Goal: Information Seeking & Learning: Learn about a topic

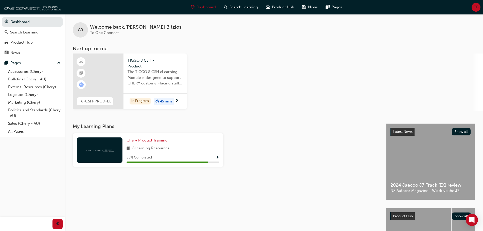
click at [117, 157] on div at bounding box center [100, 149] width 46 height 25
click at [210, 155] on div "88 % Completed" at bounding box center [172, 157] width 93 height 6
click at [140, 146] on span "8 Learning Resources" at bounding box center [150, 148] width 37 height 6
click at [142, 142] on span "Chery Product Training" at bounding box center [146, 140] width 41 height 5
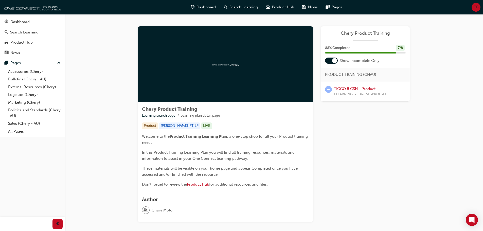
click at [235, 74] on div at bounding box center [225, 64] width 175 height 76
click at [291, 48] on div at bounding box center [225, 64] width 175 height 76
click at [344, 89] on link "TIGGO 8 CSH - Product" at bounding box center [355, 88] width 42 height 5
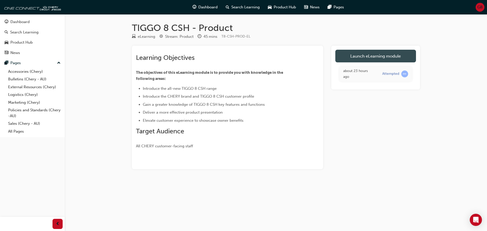
click at [350, 55] on link "Launch eLearning module" at bounding box center [375, 56] width 81 height 13
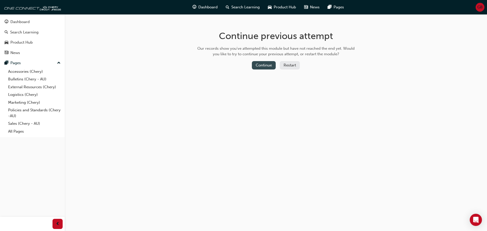
click at [266, 67] on button "Continue" at bounding box center [264, 65] width 24 height 8
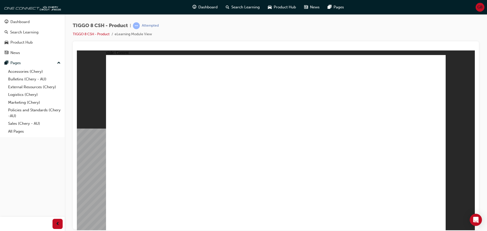
drag, startPoint x: 263, startPoint y: 114, endPoint x: 269, endPoint y: 118, distance: 6.3
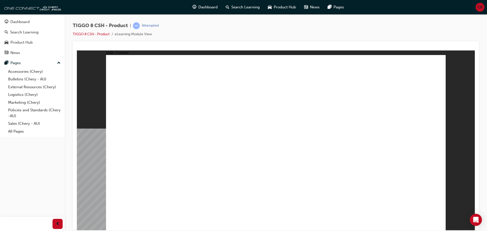
drag, startPoint x: 276, startPoint y: 128, endPoint x: 300, endPoint y: 125, distance: 24.4
drag, startPoint x: 330, startPoint y: 122, endPoint x: 376, endPoint y: 104, distance: 48.8
drag, startPoint x: 399, startPoint y: 95, endPoint x: 396, endPoint y: 97, distance: 3.4
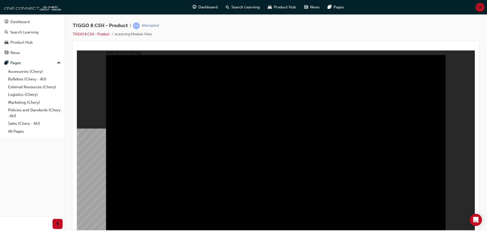
drag, startPoint x: 435, startPoint y: 223, endPoint x: 428, endPoint y: 220, distance: 8.3
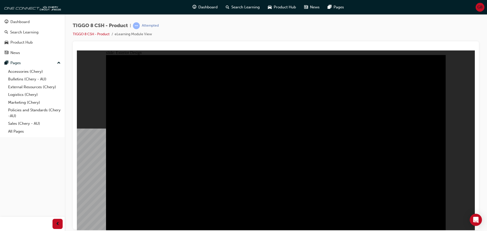
drag, startPoint x: 364, startPoint y: 167, endPoint x: 364, endPoint y: 190, distance: 23.3
drag, startPoint x: 436, startPoint y: 222, endPoint x: 432, endPoint y: 218, distance: 5.4
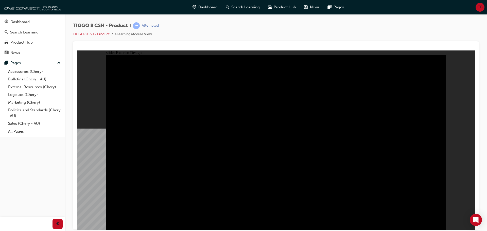
drag, startPoint x: 136, startPoint y: 72, endPoint x: 188, endPoint y: 76, distance: 52.6
drag, startPoint x: 166, startPoint y: 149, endPoint x: 271, endPoint y: 133, distance: 107.2
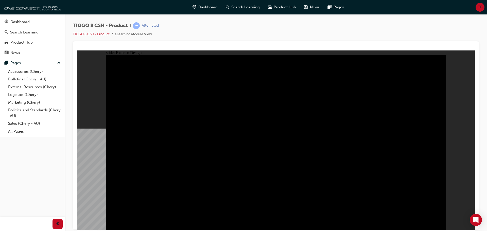
drag, startPoint x: 239, startPoint y: 137, endPoint x: 187, endPoint y: 121, distance: 53.6
type input "6.61"
drag, startPoint x: 121, startPoint y: 75, endPoint x: 137, endPoint y: 84, distance: 17.8
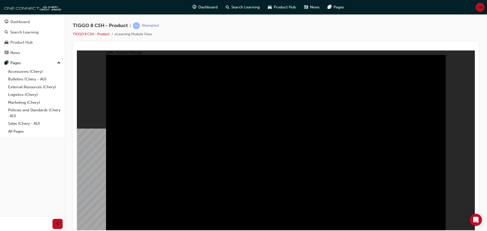
drag, startPoint x: 280, startPoint y: 87, endPoint x: 289, endPoint y: 90, distance: 8.8
drag, startPoint x: 336, startPoint y: 102, endPoint x: 314, endPoint y: 106, distance: 22.0
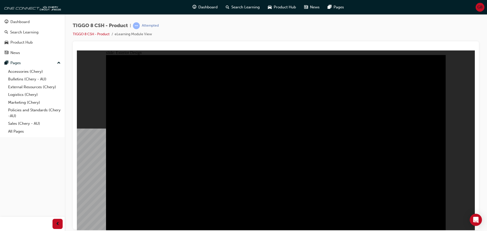
drag, startPoint x: 325, startPoint y: 115, endPoint x: 239, endPoint y: 118, distance: 85.5
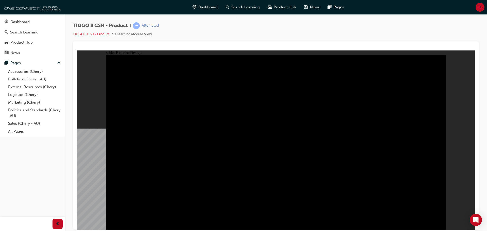
drag, startPoint x: 139, startPoint y: 142, endPoint x: 138, endPoint y: 161, distance: 18.3
drag, startPoint x: 319, startPoint y: 111, endPoint x: 430, endPoint y: 57, distance: 122.9
drag, startPoint x: 353, startPoint y: 104, endPoint x: 346, endPoint y: 85, distance: 20.9
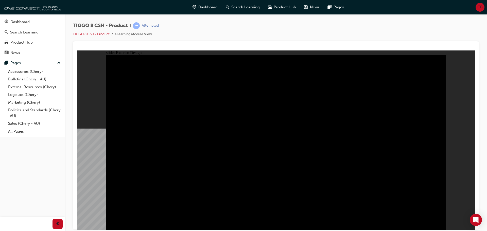
drag, startPoint x: 348, startPoint y: 101, endPoint x: 364, endPoint y: 107, distance: 18.0
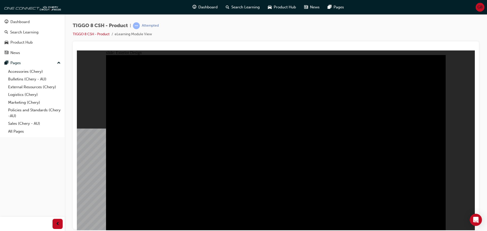
drag, startPoint x: 198, startPoint y: 111, endPoint x: 270, endPoint y: 103, distance: 72.9
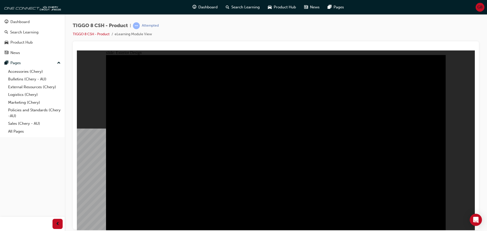
drag, startPoint x: 346, startPoint y: 93, endPoint x: 274, endPoint y: 99, distance: 71.9
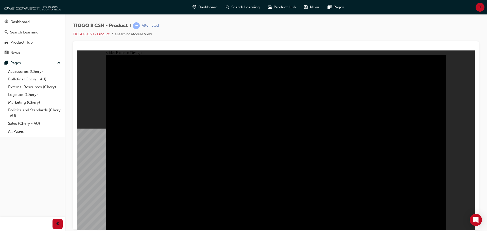
drag, startPoint x: 325, startPoint y: 92, endPoint x: 332, endPoint y: 95, distance: 7.6
drag, startPoint x: 362, startPoint y: 137, endPoint x: 365, endPoint y: 141, distance: 4.5
drag, startPoint x: 354, startPoint y: 182, endPoint x: 293, endPoint y: 178, distance: 61.5
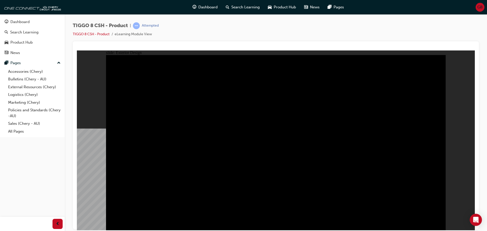
drag, startPoint x: 227, startPoint y: 164, endPoint x: 183, endPoint y: 162, distance: 43.6
drag, startPoint x: 349, startPoint y: 151, endPoint x: 339, endPoint y: 211, distance: 61.0
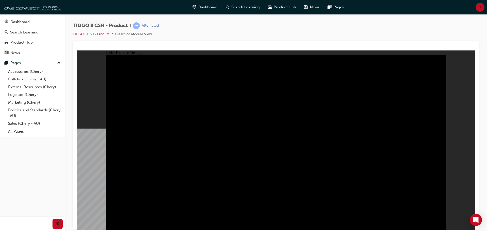
drag, startPoint x: 362, startPoint y: 173, endPoint x: 362, endPoint y: 195, distance: 21.3
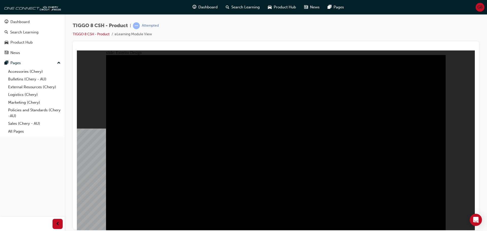
drag, startPoint x: 349, startPoint y: 135, endPoint x: 192, endPoint y: 104, distance: 160.3
type input "13.27"
drag, startPoint x: 143, startPoint y: 72, endPoint x: 159, endPoint y: 74, distance: 16.1
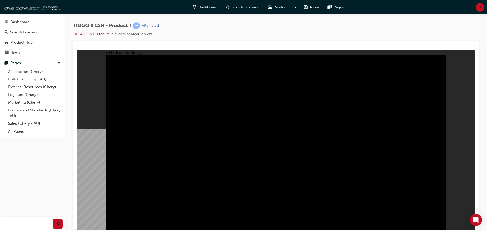
drag, startPoint x: 363, startPoint y: 163, endPoint x: 374, endPoint y: 187, distance: 26.4
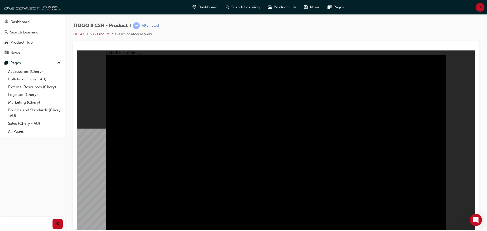
drag, startPoint x: 374, startPoint y: 187, endPoint x: 359, endPoint y: 182, distance: 16.4
drag, startPoint x: 339, startPoint y: 181, endPoint x: 378, endPoint y: 170, distance: 40.6
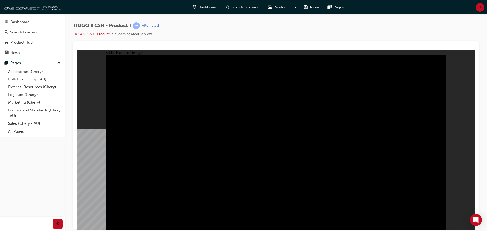
drag, startPoint x: 370, startPoint y: 94, endPoint x: 273, endPoint y: 132, distance: 104.3
drag, startPoint x: 157, startPoint y: 192, endPoint x: 253, endPoint y: 161, distance: 100.3
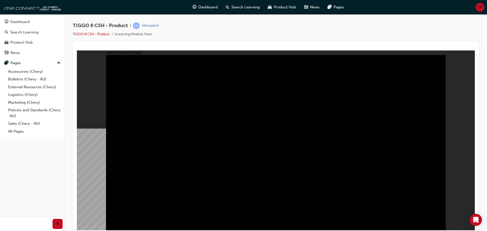
drag, startPoint x: 371, startPoint y: 122, endPoint x: 300, endPoint y: 130, distance: 71.9
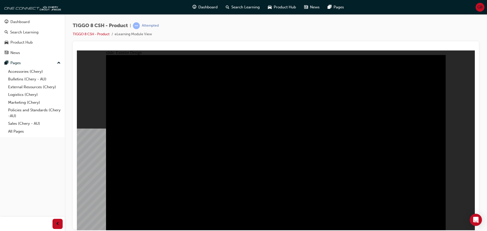
drag, startPoint x: 230, startPoint y: 139, endPoint x: 227, endPoint y: 132, distance: 6.9
drag, startPoint x: 227, startPoint y: 132, endPoint x: 207, endPoint y: 81, distance: 54.0
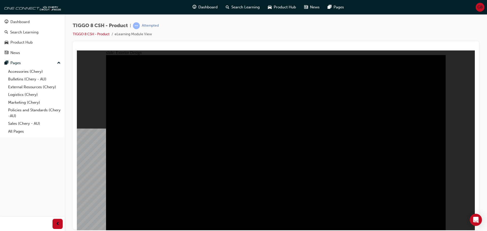
drag, startPoint x: 373, startPoint y: 63, endPoint x: 321, endPoint y: 68, distance: 52.0
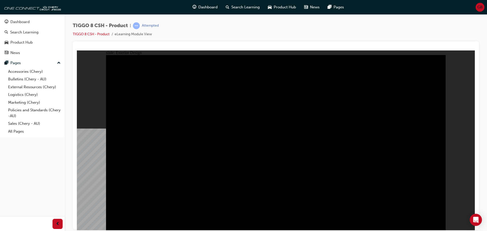
drag, startPoint x: 320, startPoint y: 68, endPoint x: 316, endPoint y: 71, distance: 5.1
drag, startPoint x: 195, startPoint y: 85, endPoint x: 191, endPoint y: 97, distance: 12.9
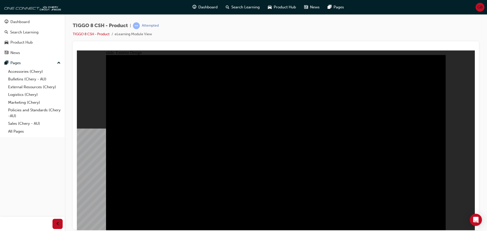
drag, startPoint x: 187, startPoint y: 120, endPoint x: 192, endPoint y: 129, distance: 10.0
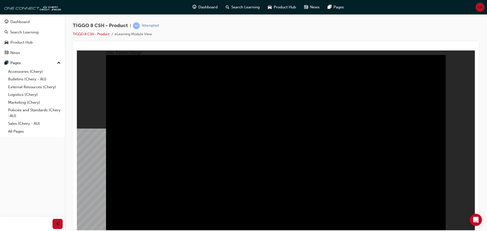
drag, startPoint x: 224, startPoint y: 176, endPoint x: 170, endPoint y: 175, distance: 54.3
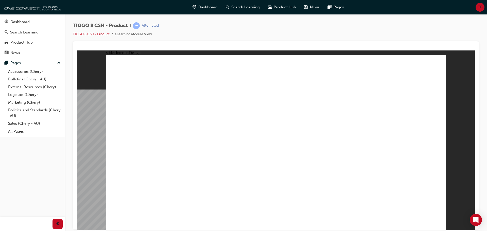
drag, startPoint x: 285, startPoint y: 135, endPoint x: 345, endPoint y: 99, distance: 70.1
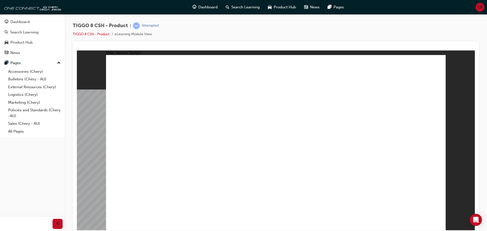
drag, startPoint x: 276, startPoint y: 74, endPoint x: 319, endPoint y: 79, distance: 43.2
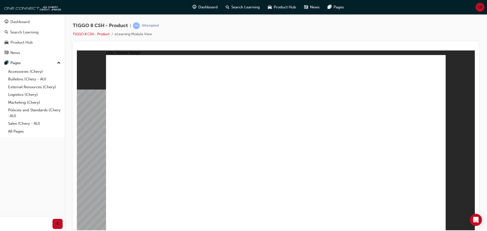
drag, startPoint x: 320, startPoint y: 154, endPoint x: 330, endPoint y: 151, distance: 9.5
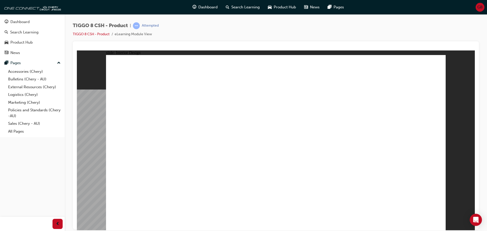
drag, startPoint x: 313, startPoint y: 121, endPoint x: 300, endPoint y: 130, distance: 15.5
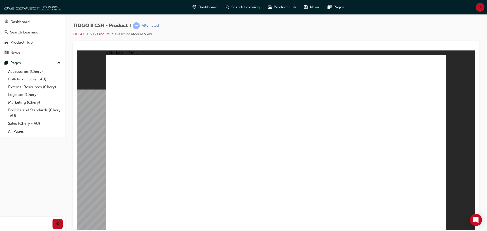
drag, startPoint x: 305, startPoint y: 131, endPoint x: 331, endPoint y: 129, distance: 25.4
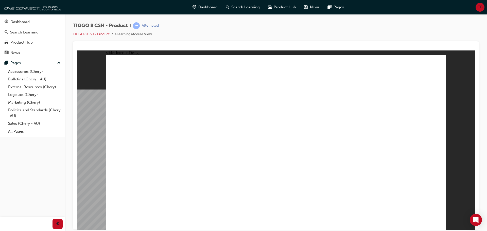
drag, startPoint x: 218, startPoint y: 106, endPoint x: 244, endPoint y: 117, distance: 27.9
drag, startPoint x: 385, startPoint y: 162, endPoint x: 399, endPoint y: 205, distance: 45.0
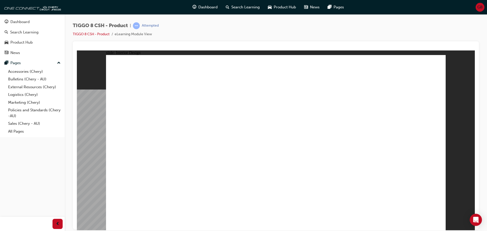
drag, startPoint x: 423, startPoint y: 203, endPoint x: 427, endPoint y: 203, distance: 3.5
drag, startPoint x: 414, startPoint y: 167, endPoint x: 276, endPoint y: 170, distance: 138.7
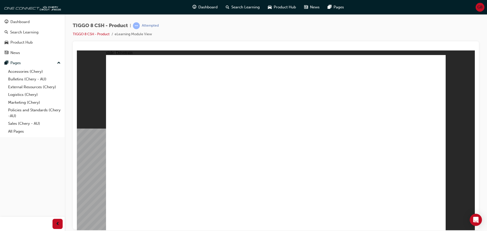
type input "24"
drag, startPoint x: 143, startPoint y: 134, endPoint x: 204, endPoint y: 135, distance: 61.1
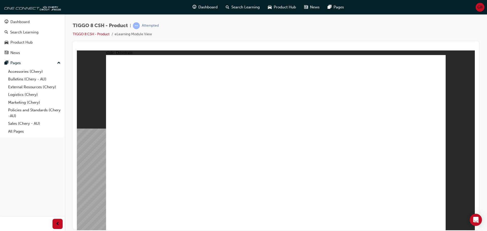
drag, startPoint x: 285, startPoint y: 181, endPoint x: 349, endPoint y: 175, distance: 63.4
drag, startPoint x: 356, startPoint y: 177, endPoint x: 367, endPoint y: 109, distance: 68.4
drag, startPoint x: 361, startPoint y: 95, endPoint x: 277, endPoint y: 105, distance: 85.0
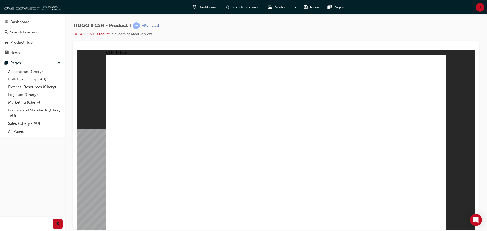
drag, startPoint x: 320, startPoint y: 189, endPoint x: 336, endPoint y: 187, distance: 16.4
drag, startPoint x: 364, startPoint y: 188, endPoint x: 319, endPoint y: 184, distance: 45.5
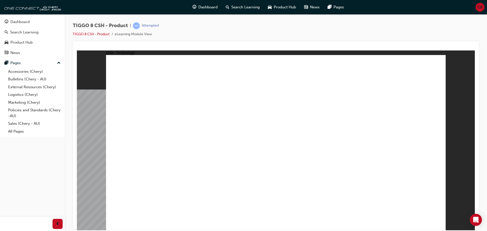
drag, startPoint x: 232, startPoint y: 127, endPoint x: 259, endPoint y: 123, distance: 27.7
drag, startPoint x: 297, startPoint y: 123, endPoint x: 330, endPoint y: 110, distance: 34.9
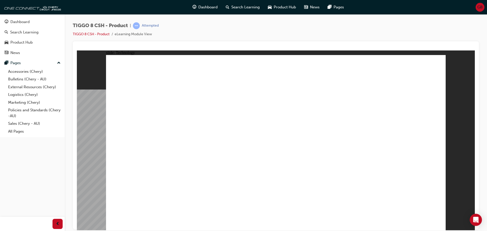
drag, startPoint x: 313, startPoint y: 101, endPoint x: 288, endPoint y: 101, distance: 25.1
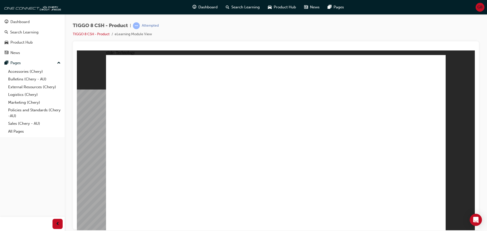
drag, startPoint x: 385, startPoint y: 198, endPoint x: 365, endPoint y: 168, distance: 36.2
drag, startPoint x: 364, startPoint y: 156, endPoint x: 355, endPoint y: 158, distance: 9.8
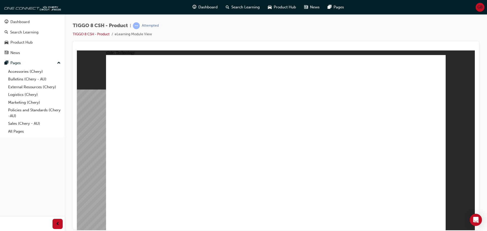
drag, startPoint x: 311, startPoint y: 109, endPoint x: 261, endPoint y: 113, distance: 49.9
drag, startPoint x: 175, startPoint y: 92, endPoint x: 295, endPoint y: 62, distance: 123.5
drag, startPoint x: 371, startPoint y: 86, endPoint x: 365, endPoint y: 105, distance: 20.1
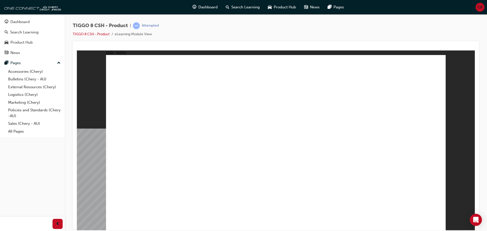
drag, startPoint x: 201, startPoint y: 100, endPoint x: 292, endPoint y: 79, distance: 93.8
drag, startPoint x: 343, startPoint y: 65, endPoint x: 342, endPoint y: 68, distance: 2.6
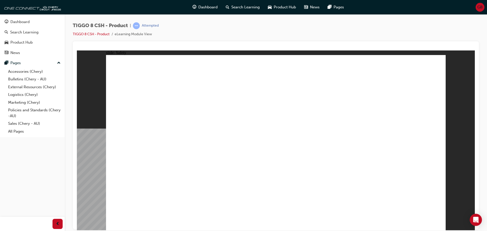
drag, startPoint x: 263, startPoint y: 186, endPoint x: 257, endPoint y: 182, distance: 6.6
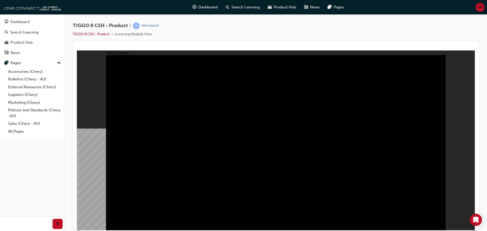
drag, startPoint x: 433, startPoint y: 81, endPoint x: 435, endPoint y: 85, distance: 4.7
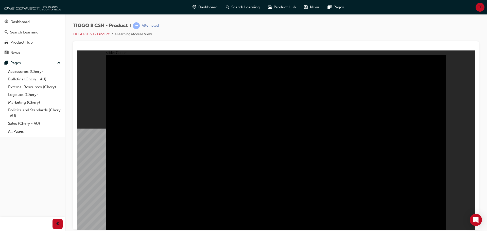
drag, startPoint x: 168, startPoint y: 152, endPoint x: 181, endPoint y: 154, distance: 13.1
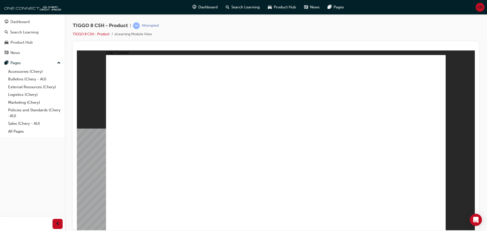
drag, startPoint x: 333, startPoint y: 159, endPoint x: 338, endPoint y: 161, distance: 5.5
drag, startPoint x: 322, startPoint y: 198, endPoint x: 314, endPoint y: 190, distance: 11.1
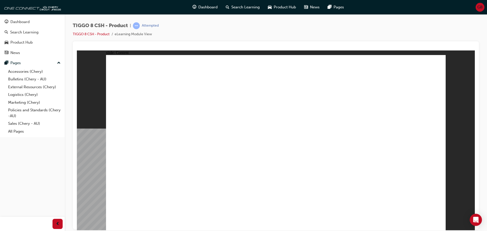
drag, startPoint x: 271, startPoint y: 134, endPoint x: 304, endPoint y: 116, distance: 37.6
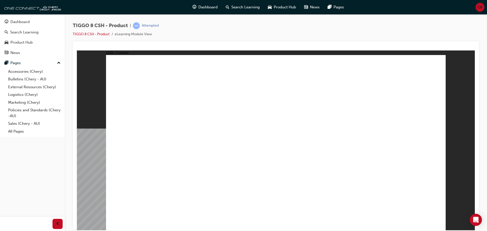
drag, startPoint x: 340, startPoint y: 78, endPoint x: 359, endPoint y: 75, distance: 20.0
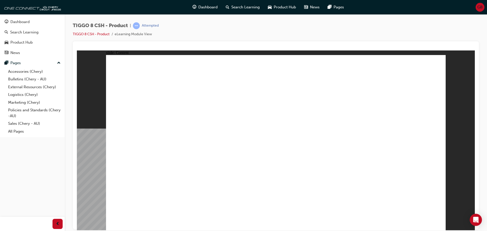
drag, startPoint x: 266, startPoint y: 71, endPoint x: 267, endPoint y: 139, distance: 67.4
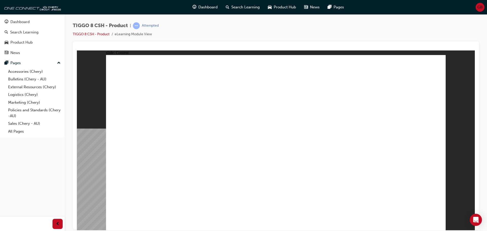
drag, startPoint x: 265, startPoint y: 62, endPoint x: 273, endPoint y: 68, distance: 9.9
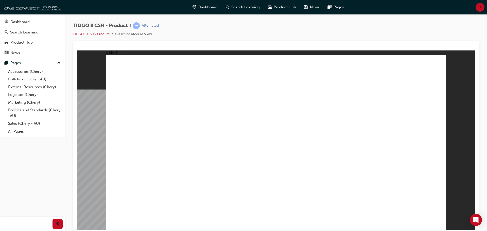
drag, startPoint x: 347, startPoint y: 105, endPoint x: 242, endPoint y: 144, distance: 112.0
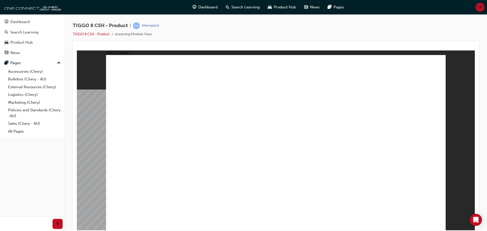
drag, startPoint x: 235, startPoint y: 159, endPoint x: 251, endPoint y: 159, distance: 16.5
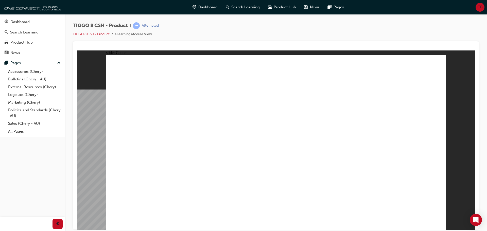
drag, startPoint x: 376, startPoint y: 157, endPoint x: 370, endPoint y: 151, distance: 9.0
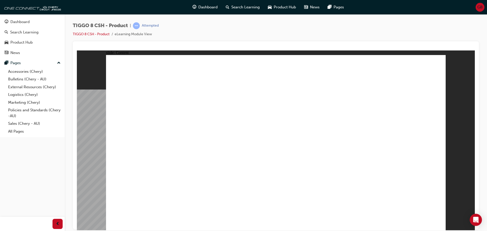
drag, startPoint x: 333, startPoint y: 175, endPoint x: 335, endPoint y: 173, distance: 2.9
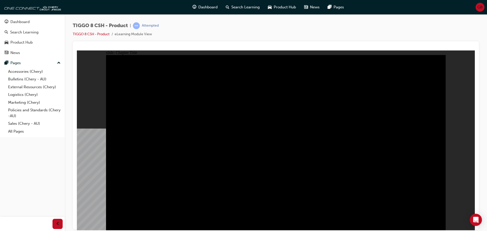
drag, startPoint x: 180, startPoint y: 156, endPoint x: 202, endPoint y: 153, distance: 22.5
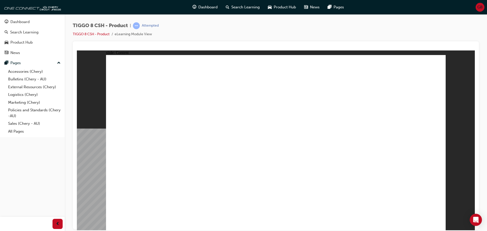
drag, startPoint x: 153, startPoint y: 179, endPoint x: 174, endPoint y: 176, distance: 21.8
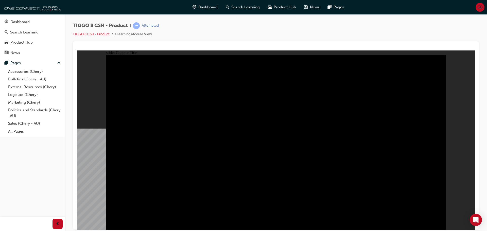
radio input "true"
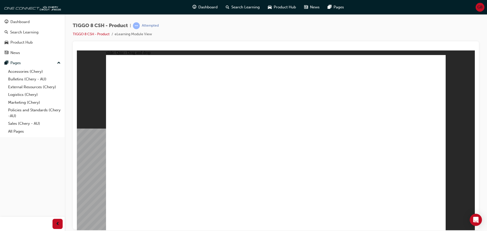
drag, startPoint x: 365, startPoint y: 107, endPoint x: 401, endPoint y: 149, distance: 55.6
drag, startPoint x: 414, startPoint y: 80, endPoint x: 154, endPoint y: 157, distance: 271.7
drag, startPoint x: 299, startPoint y: 116, endPoint x: 342, endPoint y: 158, distance: 60.9
drag, startPoint x: 335, startPoint y: 152, endPoint x: 271, endPoint y: 153, distance: 64.7
drag, startPoint x: 317, startPoint y: 78, endPoint x: 198, endPoint y: 153, distance: 140.2
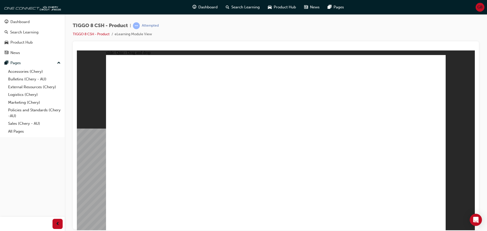
drag, startPoint x: 241, startPoint y: 75, endPoint x: 318, endPoint y: 150, distance: 107.4
checkbox input "true"
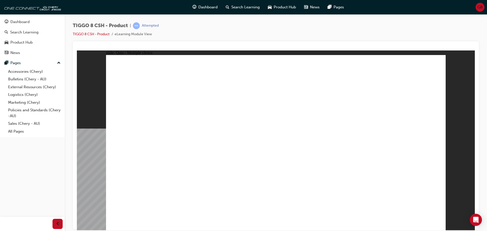
checkbox input "true"
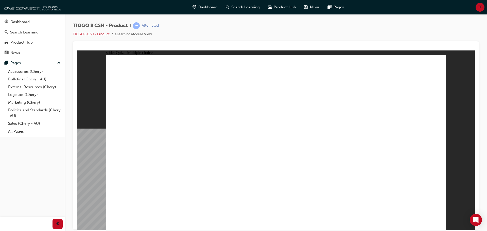
radio input "true"
drag, startPoint x: 286, startPoint y: 76, endPoint x: 335, endPoint y: 168, distance: 104.4
drag, startPoint x: 287, startPoint y: 88, endPoint x: 307, endPoint y: 172, distance: 86.3
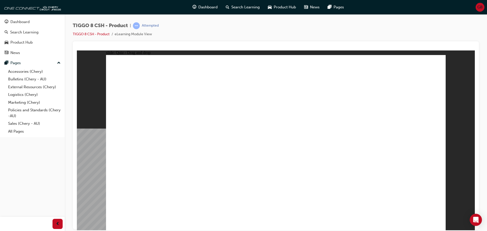
drag, startPoint x: 342, startPoint y: 99, endPoint x: 317, endPoint y: 176, distance: 80.9
drag, startPoint x: 339, startPoint y: 89, endPoint x: 327, endPoint y: 178, distance: 89.3
drag, startPoint x: 355, startPoint y: 75, endPoint x: 333, endPoint y: 173, distance: 101.2
drag, startPoint x: 398, startPoint y: 88, endPoint x: 328, endPoint y: 184, distance: 118.8
drag, startPoint x: 393, startPoint y: 75, endPoint x: 320, endPoint y: 177, distance: 125.3
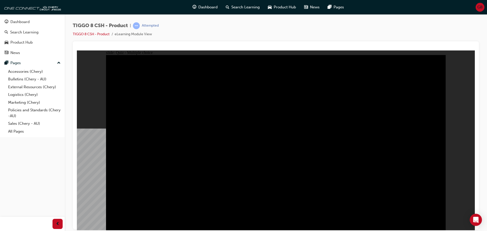
radio input "true"
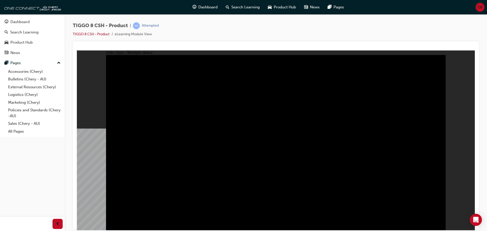
radio input "true"
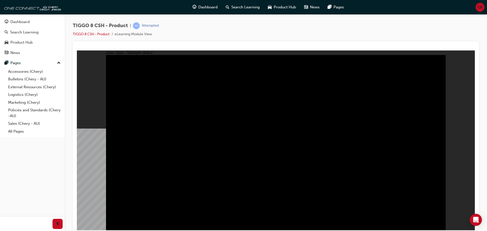
checkbox input "true"
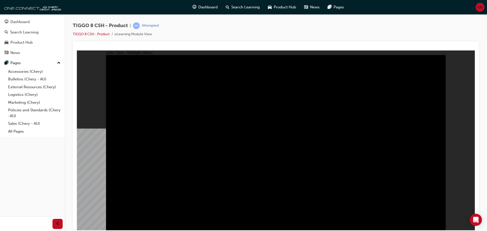
checkbox input "true"
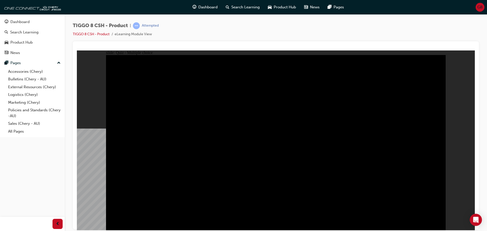
checkbox input "true"
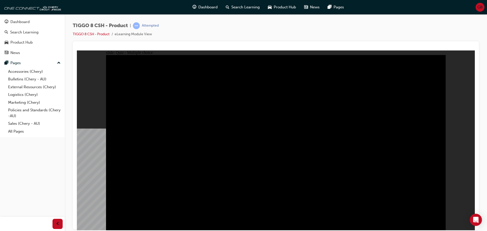
checkbox input "true"
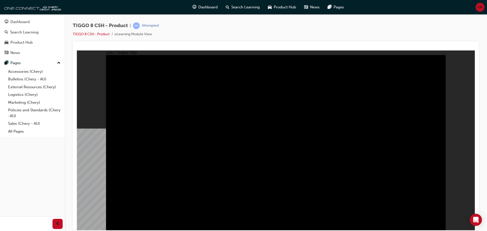
radio input "true"
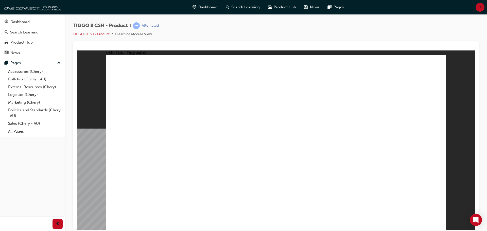
drag, startPoint x: 369, startPoint y: 109, endPoint x: 406, endPoint y: 155, distance: 58.0
drag, startPoint x: 250, startPoint y: 76, endPoint x: 326, endPoint y: 153, distance: 108.3
drag, startPoint x: 406, startPoint y: 74, endPoint x: 150, endPoint y: 150, distance: 267.3
drag, startPoint x: 314, startPoint y: 114, endPoint x: 293, endPoint y: 151, distance: 42.5
drag, startPoint x: 331, startPoint y: 77, endPoint x: 207, endPoint y: 150, distance: 143.3
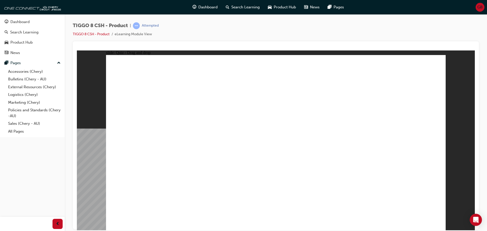
checkbox input "true"
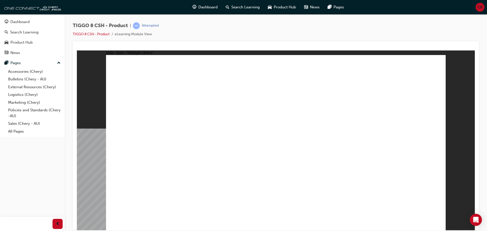
checkbox input "true"
radio input "true"
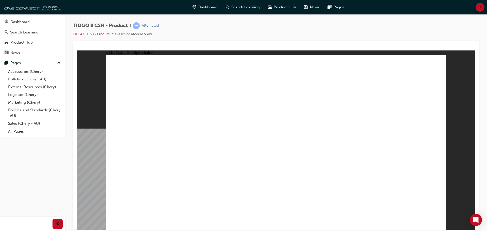
click at [101, 31] on li "TIGGO 8 CSH - Product" at bounding box center [94, 34] width 42 height 6
click at [100, 33] on link "TIGGO 8 CSH - Product" at bounding box center [91, 34] width 37 height 4
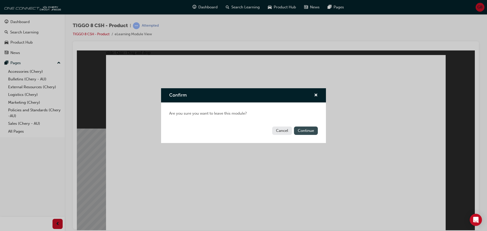
click at [308, 130] on button "Continue" at bounding box center [306, 130] width 24 height 8
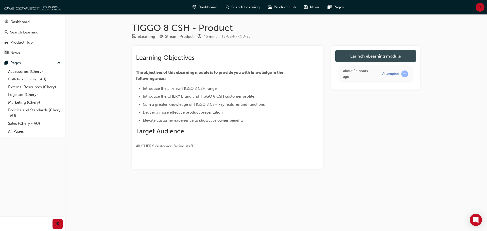
click at [384, 59] on link "Launch eLearning module" at bounding box center [375, 56] width 81 height 13
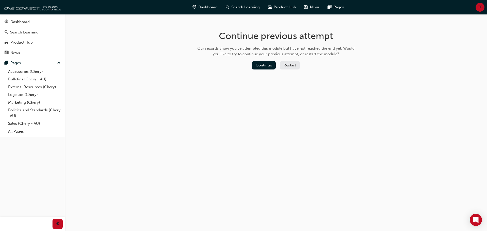
click at [286, 67] on button "Restart" at bounding box center [290, 65] width 20 height 8
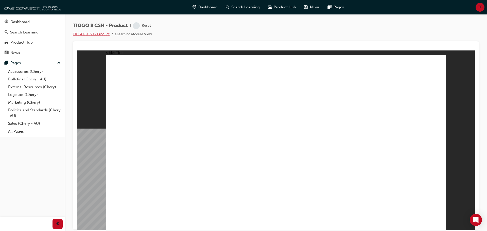
click at [103, 34] on link "TIGGO 8 CSH - Product" at bounding box center [91, 34] width 37 height 4
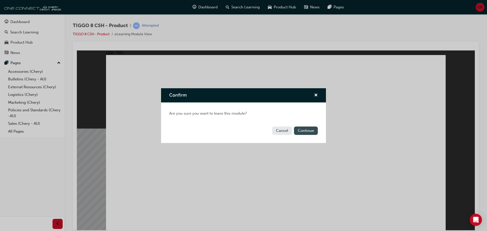
click at [312, 131] on button "Continue" at bounding box center [306, 130] width 24 height 8
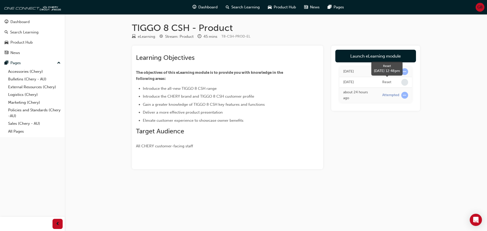
click at [406, 80] on span "learningRecordVerb_NONE-icon" at bounding box center [404, 82] width 7 height 7
click at [405, 72] on span "learningRecordVerb_ATTEMPT-icon" at bounding box center [404, 71] width 7 height 7
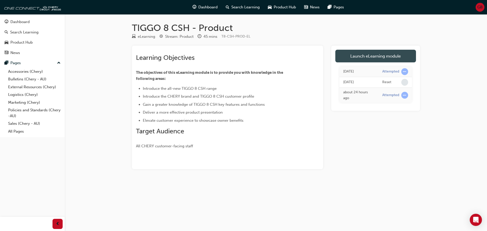
click at [363, 54] on link "Launch eLearning module" at bounding box center [375, 56] width 81 height 13
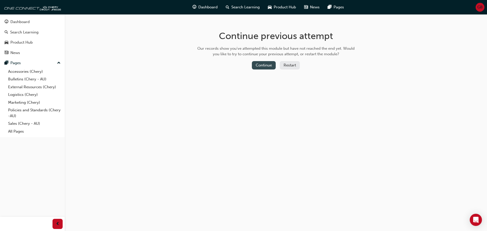
click at [269, 66] on button "Continue" at bounding box center [264, 65] width 24 height 8
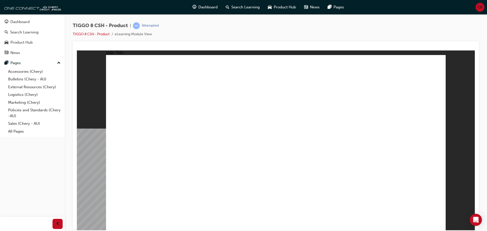
drag, startPoint x: 151, startPoint y: 186, endPoint x: 152, endPoint y: 191, distance: 5.6
drag, startPoint x: 221, startPoint y: 150, endPoint x: 224, endPoint y: 148, distance: 3.3
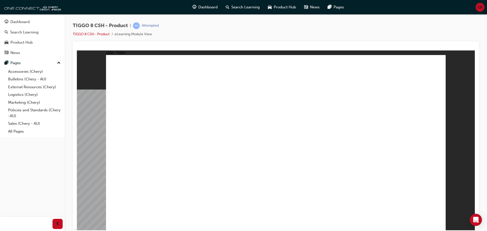
drag, startPoint x: 293, startPoint y: 96, endPoint x: 299, endPoint y: 106, distance: 11.4
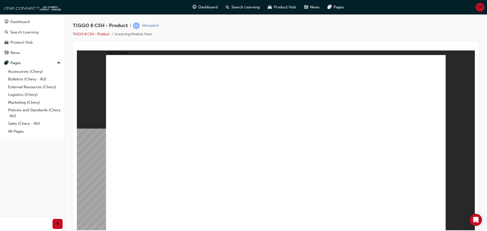
drag, startPoint x: 332, startPoint y: 96, endPoint x: 397, endPoint y: 91, distance: 64.6
drag, startPoint x: 388, startPoint y: 67, endPoint x: 399, endPoint y: 106, distance: 40.6
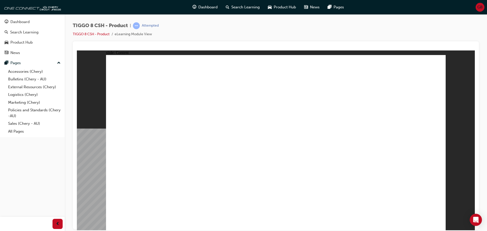
drag, startPoint x: 393, startPoint y: 196, endPoint x: 387, endPoint y: 197, distance: 6.9
drag, startPoint x: 315, startPoint y: 190, endPoint x: 316, endPoint y: 183, distance: 7.1
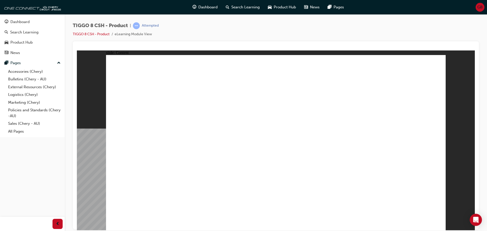
drag, startPoint x: 327, startPoint y: 137, endPoint x: 334, endPoint y: 117, distance: 20.8
drag, startPoint x: 406, startPoint y: 94, endPoint x: 374, endPoint y: 63, distance: 43.9
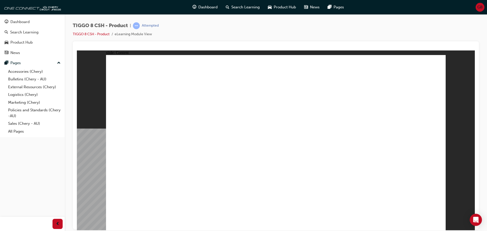
drag, startPoint x: 432, startPoint y: 218, endPoint x: 434, endPoint y: 223, distance: 4.9
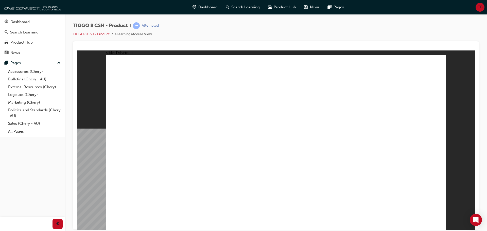
type input "24"
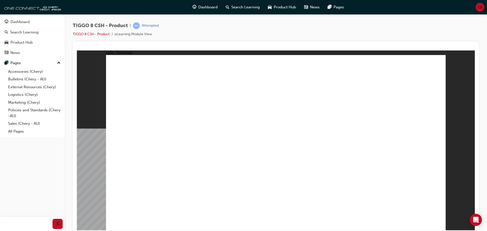
drag, startPoint x: 181, startPoint y: 203, endPoint x: 174, endPoint y: 197, distance: 9.2
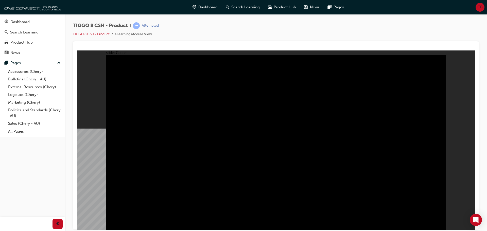
drag, startPoint x: 432, startPoint y: 218, endPoint x: 434, endPoint y: 223, distance: 5.6
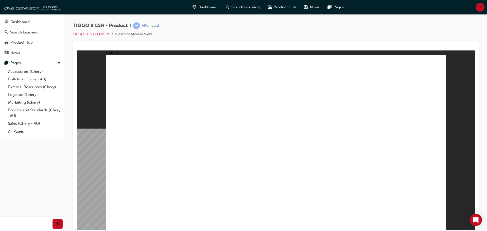
drag, startPoint x: 172, startPoint y: 207, endPoint x: 171, endPoint y: 203, distance: 3.4
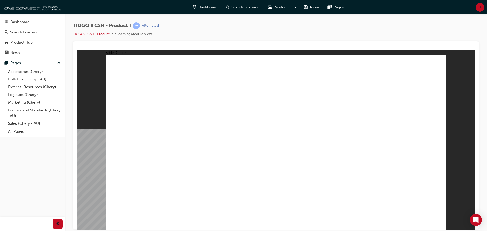
drag, startPoint x: 318, startPoint y: 184, endPoint x: 308, endPoint y: 178, distance: 11.6
drag, startPoint x: 185, startPoint y: 112, endPoint x: 250, endPoint y: 108, distance: 65.3
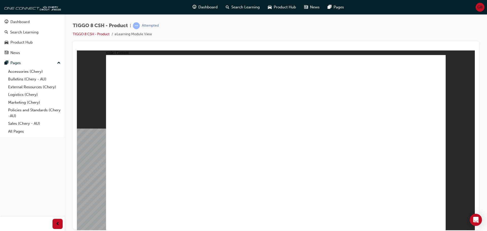
drag, startPoint x: 341, startPoint y: 180, endPoint x: 344, endPoint y: 177, distance: 4.3
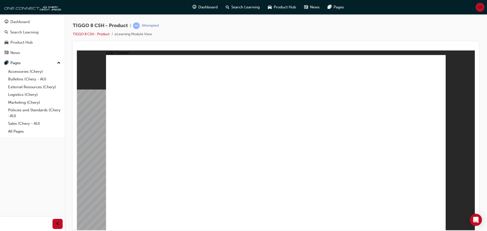
drag, startPoint x: 172, startPoint y: 201, endPoint x: 156, endPoint y: 206, distance: 16.1
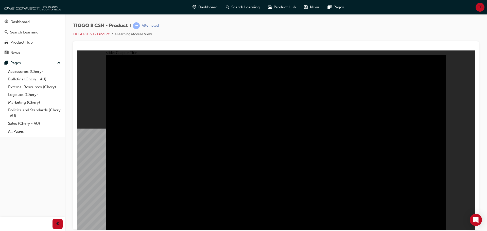
drag, startPoint x: 275, startPoint y: 193, endPoint x: 272, endPoint y: 195, distance: 3.3
radio input "true"
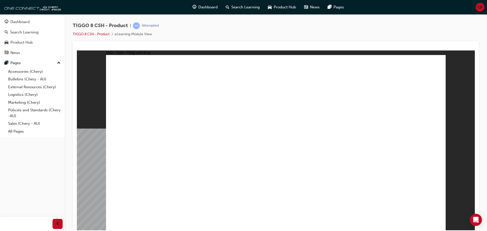
drag, startPoint x: 270, startPoint y: 73, endPoint x: 344, endPoint y: 152, distance: 108.3
drag, startPoint x: 405, startPoint y: 71, endPoint x: 151, endPoint y: 153, distance: 266.9
drag, startPoint x: 300, startPoint y: 117, endPoint x: 284, endPoint y: 157, distance: 43.6
drag, startPoint x: 365, startPoint y: 112, endPoint x: 405, endPoint y: 151, distance: 55.0
drag, startPoint x: 332, startPoint y: 85, endPoint x: 214, endPoint y: 163, distance: 141.5
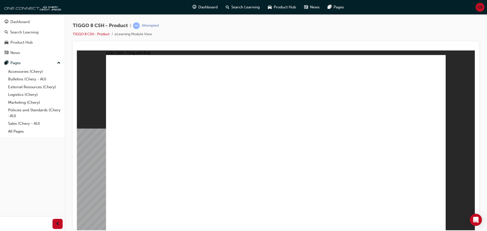
checkbox input "true"
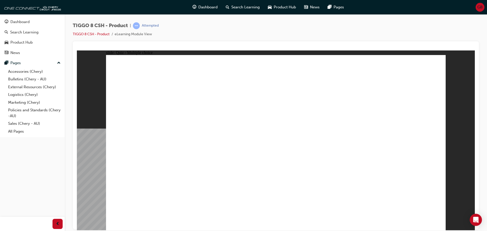
radio input "true"
drag, startPoint x: 224, startPoint y: 164, endPoint x: 227, endPoint y: 171, distance: 7.1
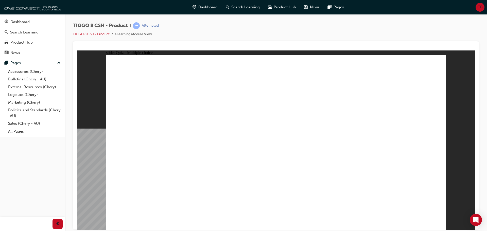
drag, startPoint x: 289, startPoint y: 71, endPoint x: 324, endPoint y: 176, distance: 110.1
drag, startPoint x: 279, startPoint y: 87, endPoint x: 315, endPoint y: 186, distance: 105.0
drag, startPoint x: 345, startPoint y: 118, endPoint x: 352, endPoint y: 167, distance: 49.9
drag, startPoint x: 338, startPoint y: 86, endPoint x: 332, endPoint y: 163, distance: 77.0
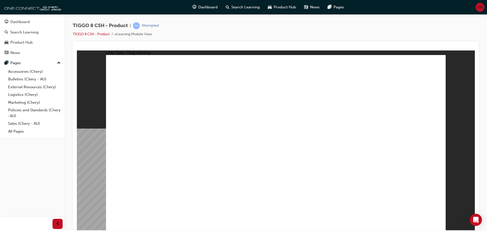
drag, startPoint x: 344, startPoint y: 72, endPoint x: 334, endPoint y: 180, distance: 108.7
drag, startPoint x: 408, startPoint y: 86, endPoint x: 341, endPoint y: 169, distance: 106.5
drag, startPoint x: 391, startPoint y: 74, endPoint x: 337, endPoint y: 162, distance: 103.8
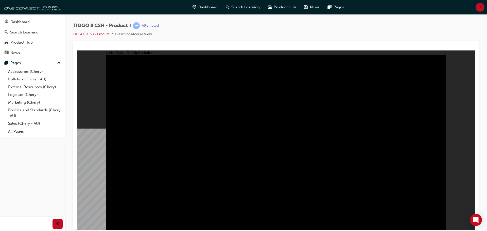
radio input "true"
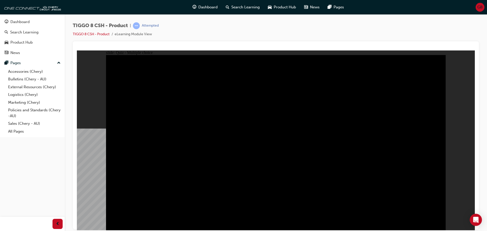
radio input "true"
drag, startPoint x: 218, startPoint y: 173, endPoint x: 222, endPoint y: 166, distance: 8.9
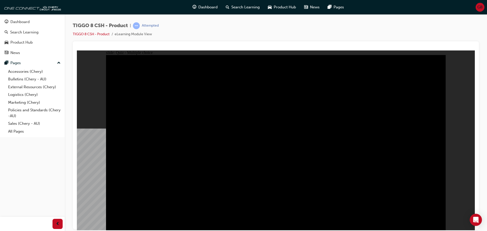
radio input "true"
checkbox input "true"
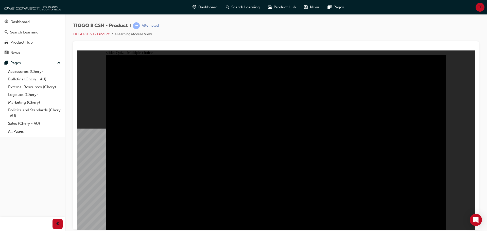
checkbox input "true"
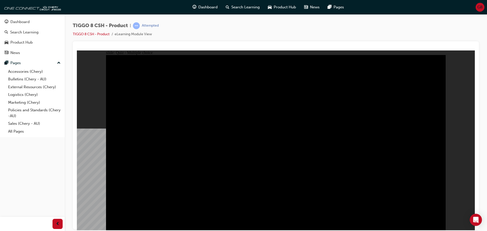
drag, startPoint x: 269, startPoint y: 184, endPoint x: 282, endPoint y: 165, distance: 23.4
checkbox input "true"
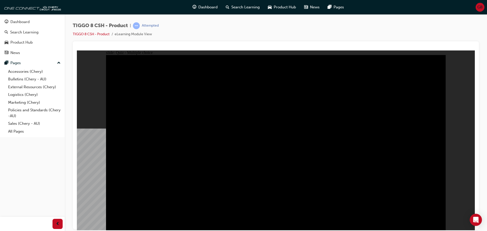
checkbox input "true"
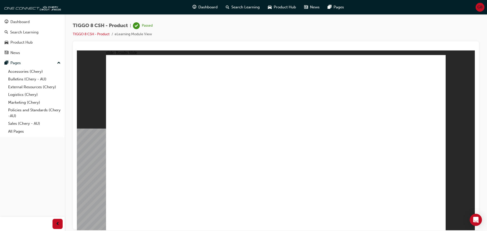
click at [99, 33] on link "TIGGO 8 CSH - Product" at bounding box center [91, 34] width 37 height 4
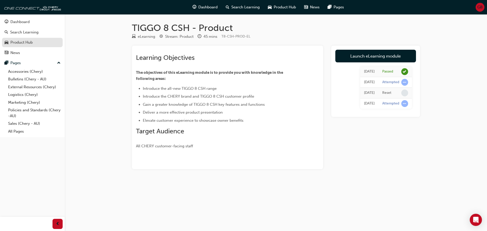
click at [23, 41] on div "Product Hub" at bounding box center [21, 43] width 22 height 6
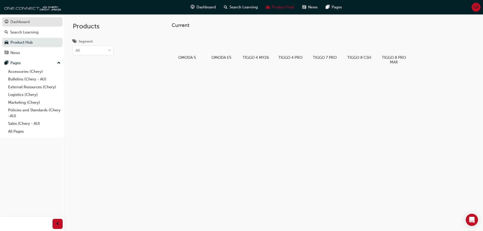
click at [22, 23] on div "Dashboard" at bounding box center [19, 22] width 19 height 6
